Goal: Task Accomplishment & Management: Manage account settings

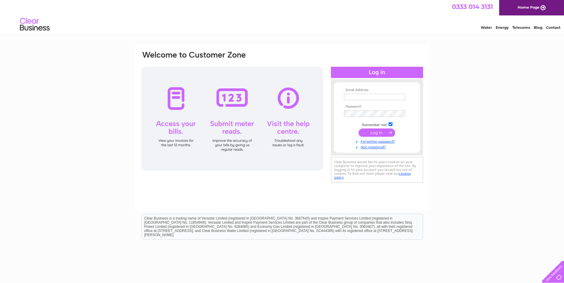
type input "[EMAIL_ADDRESS][DOMAIN_NAME]"
click at [372, 131] on input "submit" at bounding box center [376, 133] width 37 height 8
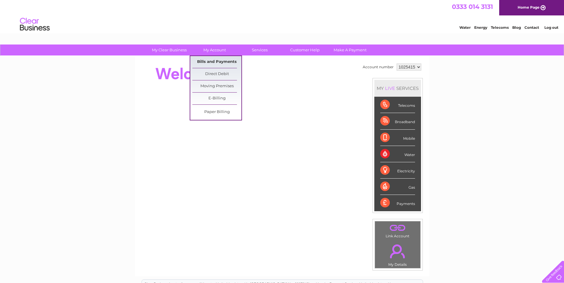
click at [215, 62] on link "Bills and Payments" at bounding box center [216, 62] width 49 height 12
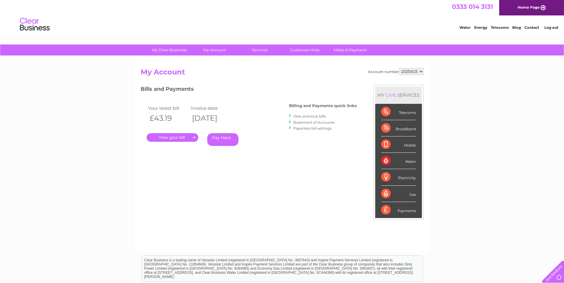
click at [183, 135] on link "." at bounding box center [173, 137] width 52 height 9
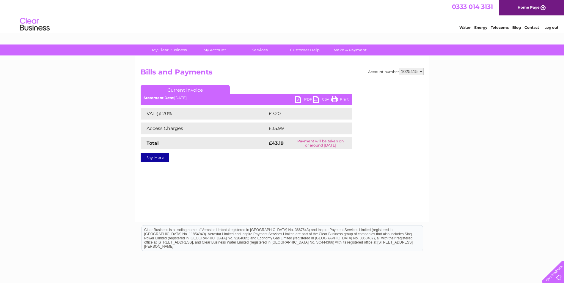
click at [299, 99] on link "PDF" at bounding box center [304, 100] width 18 height 9
click at [297, 101] on link "PDF" at bounding box center [304, 100] width 18 height 9
